Goal: Navigation & Orientation: Go to known website

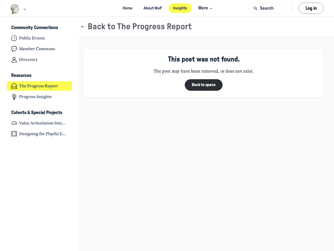
scroll to position [1714, 1027]
